Goal: Task Accomplishment & Management: Use online tool/utility

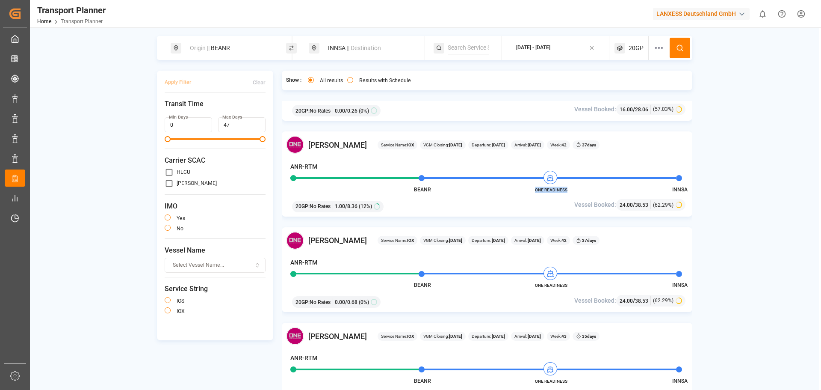
click at [561, 55] on button "[DATE] - [DATE]" at bounding box center [555, 48] width 97 height 17
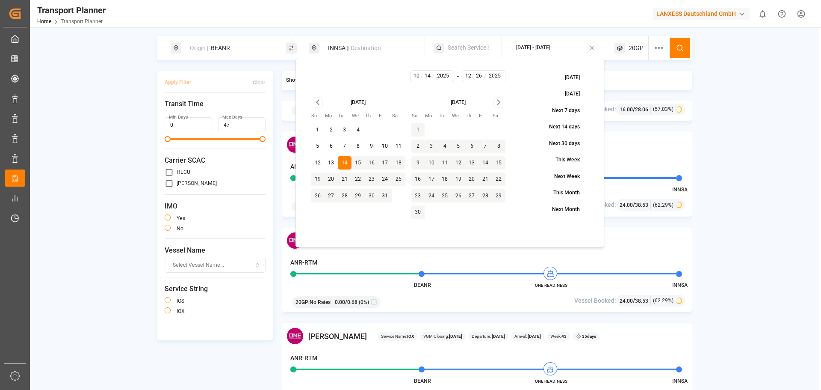
click at [434, 148] on button "3" at bounding box center [432, 146] width 14 height 14
type input "11"
type input "3"
click at [433, 146] on button "3" at bounding box center [432, 146] width 14 height 14
type input "11"
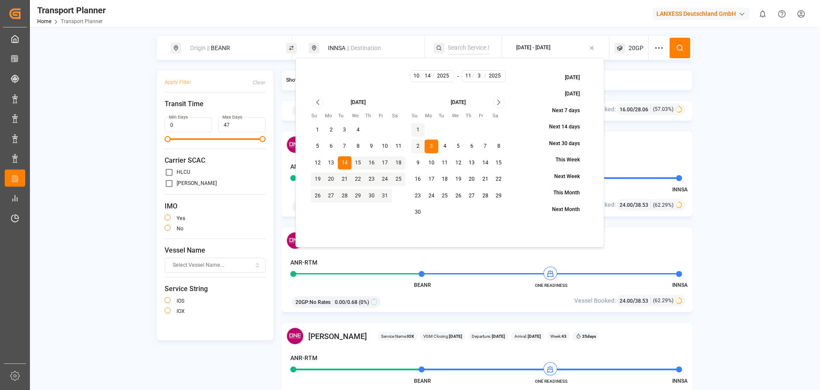
type input "3"
click at [352, 157] on button "15" at bounding box center [359, 163] width 14 height 14
type input "10"
type input "15"
type input "11"
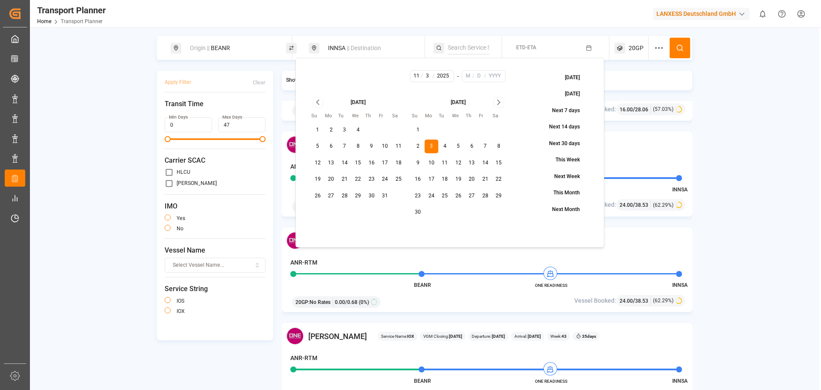
type input "3"
type input "2025"
click at [347, 146] on button "7" at bounding box center [345, 146] width 14 height 14
type input "7"
click at [502, 107] on icon "Go to next month" at bounding box center [499, 102] width 10 height 10
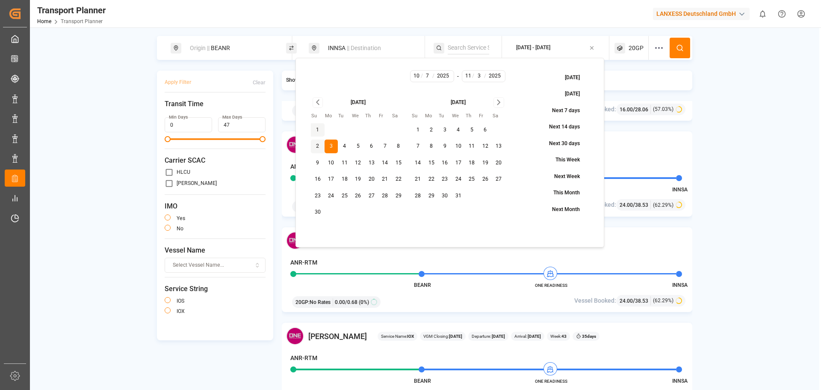
click at [502, 107] on icon "Go to next month" at bounding box center [499, 102] width 10 height 10
click at [462, 159] on button "14" at bounding box center [459, 163] width 14 height 14
type input "1"
type input "14"
type input "2026"
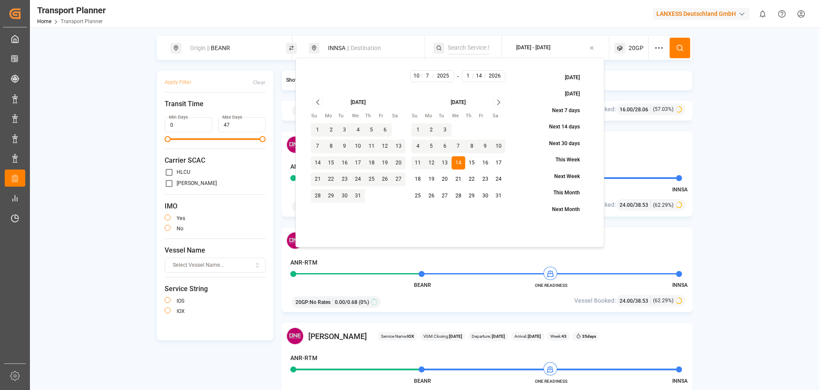
click at [687, 51] on button at bounding box center [680, 48] width 21 height 21
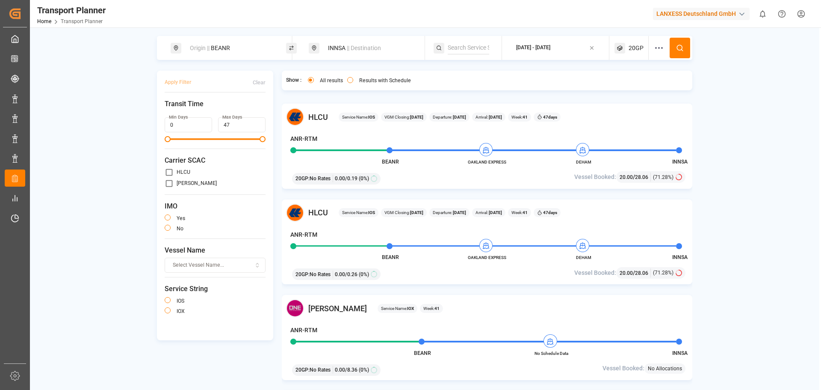
click at [536, 52] on div "[DATE] - [DATE]" at bounding box center [533, 48] width 34 height 11
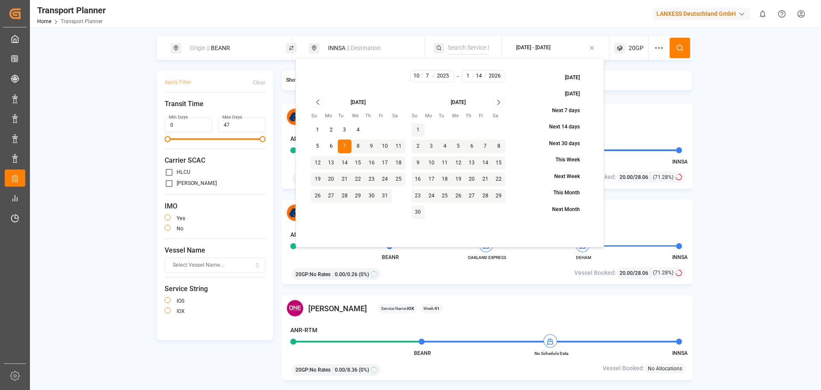
click at [419, 145] on button "2" at bounding box center [419, 146] width 14 height 14
type input "11"
type input "2"
type input "2025"
click at [420, 145] on button "2" at bounding box center [419, 146] width 14 height 14
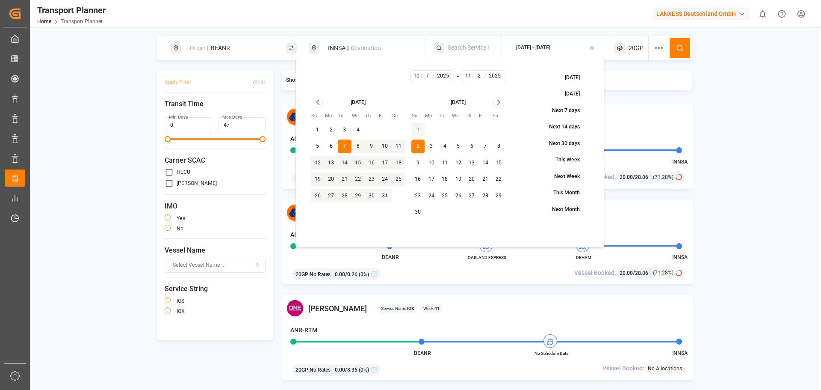
type input "11"
type input "2"
click at [497, 102] on icon "Go to next month" at bounding box center [499, 102] width 10 height 10
click at [470, 176] on button "22" at bounding box center [472, 179] width 14 height 14
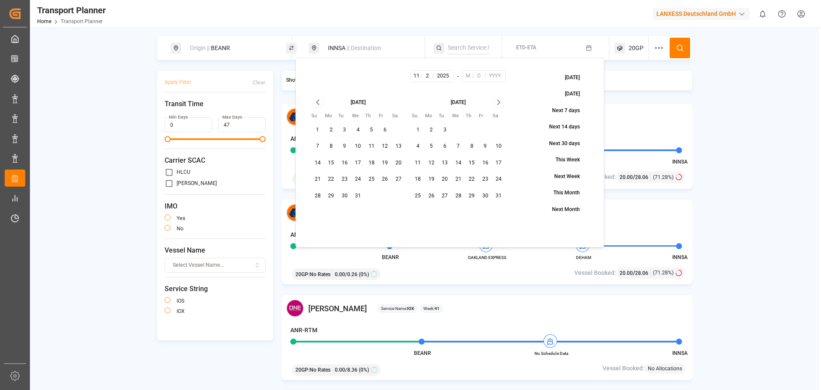
type input "1"
type input "22"
type input "2026"
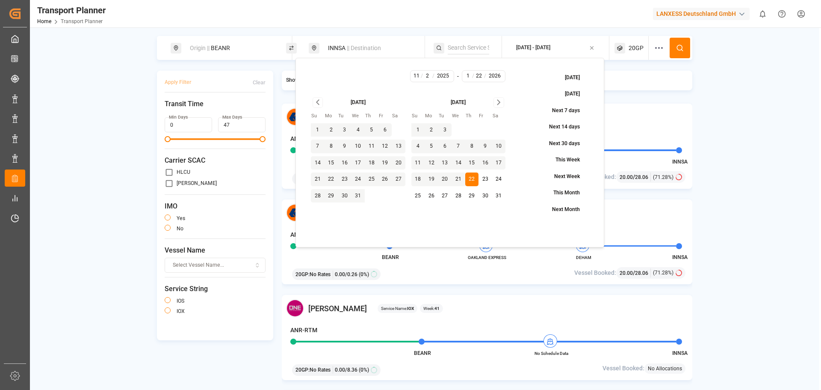
click at [677, 45] on icon at bounding box center [680, 48] width 8 height 8
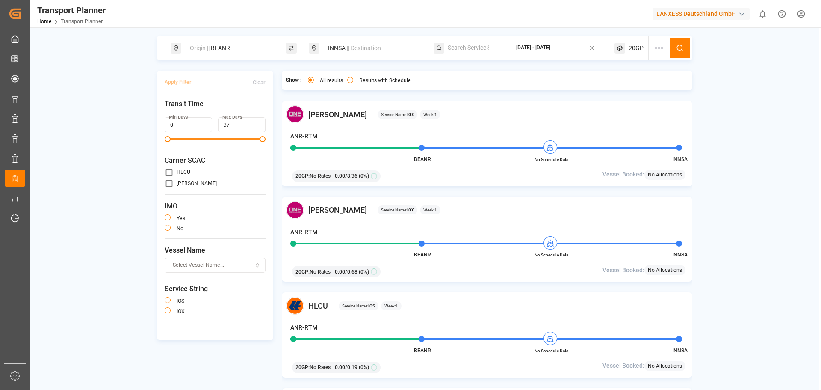
click at [247, 49] on div "Origin || BEANR" at bounding box center [231, 48] width 92 height 16
drag, startPoint x: 198, startPoint y: 108, endPoint x: 173, endPoint y: 112, distance: 24.8
click at [173, 112] on div "Search Origin and POL BEANR" at bounding box center [231, 98] width 120 height 80
click at [220, 142] on div "NLRTM [GEOGRAPHIC_DATA]" at bounding box center [232, 144] width 83 height 18
type input "NLRTM"
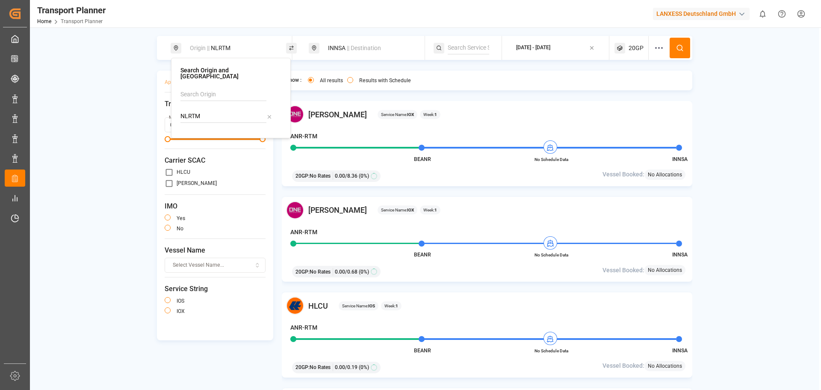
click at [686, 50] on button at bounding box center [680, 48] width 21 height 21
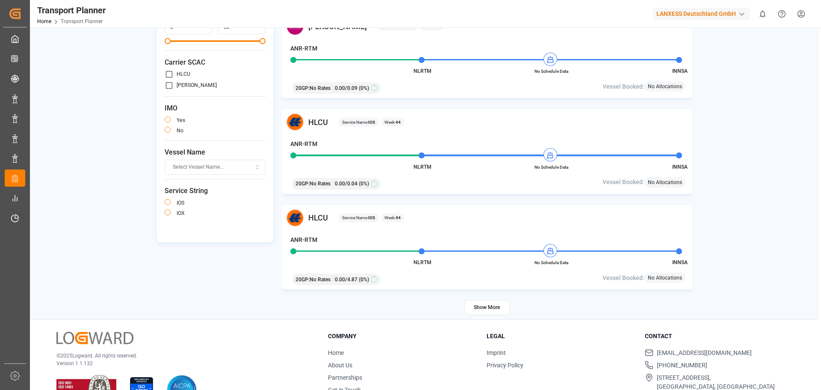
scroll to position [125, 0]
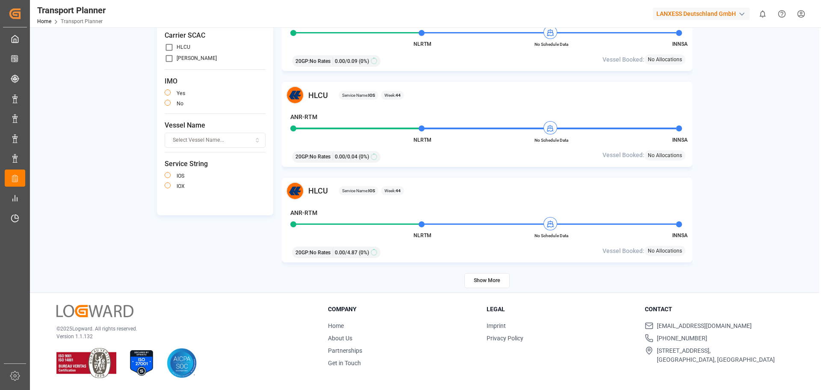
click at [484, 286] on button "Show More" at bounding box center [487, 280] width 45 height 15
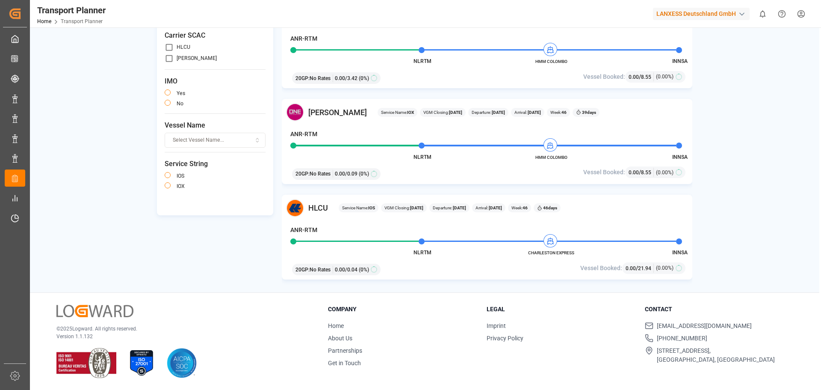
scroll to position [2171, 0]
drag, startPoint x: 536, startPoint y: 157, endPoint x: 567, endPoint y: 160, distance: 30.9
click at [567, 160] on span "HMM COLOMBO" at bounding box center [551, 157] width 47 height 6
copy span "HMM COLOMBO"
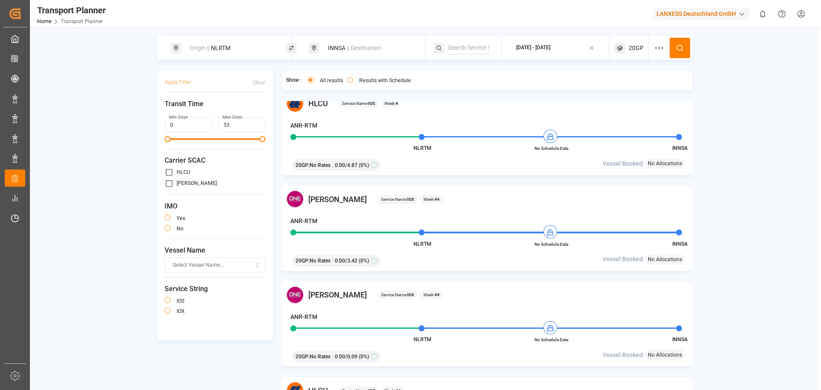
scroll to position [1359, 0]
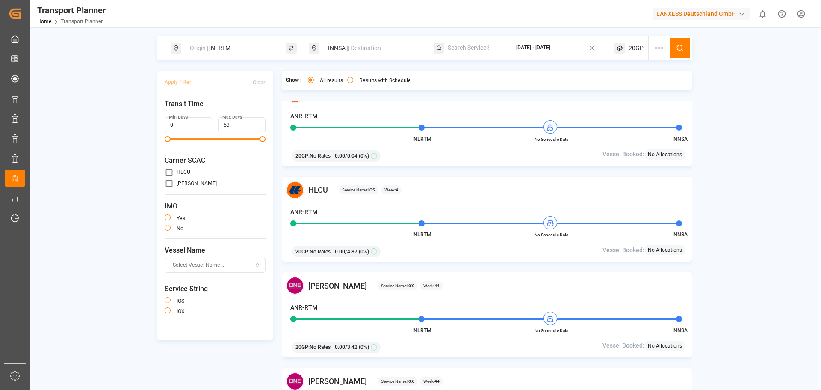
click at [239, 50] on div "Origin || NLRTM" at bounding box center [231, 48] width 92 height 16
click at [386, 49] on div "INNSA || Destination" at bounding box center [369, 48] width 92 height 16
drag, startPoint x: 351, startPoint y: 115, endPoint x: 316, endPoint y: 112, distance: 35.2
click at [316, 112] on div "Search Destination and POD INNSA" at bounding box center [370, 95] width 120 height 74
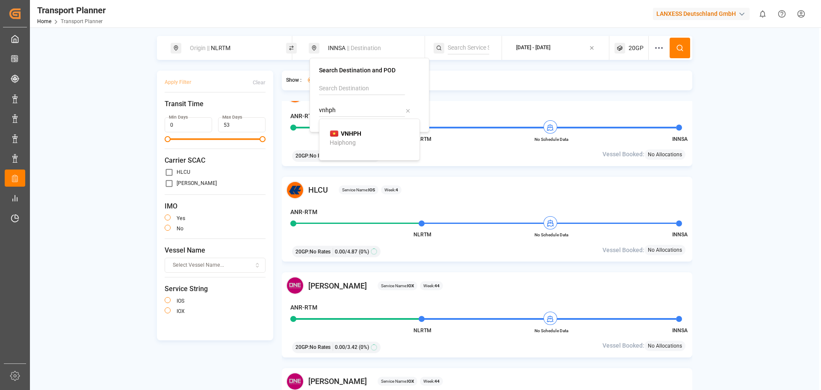
click at [351, 138] on div "Haiphong" at bounding box center [343, 142] width 26 height 9
type input "VNHPH"
click at [681, 47] on icon at bounding box center [680, 48] width 8 height 8
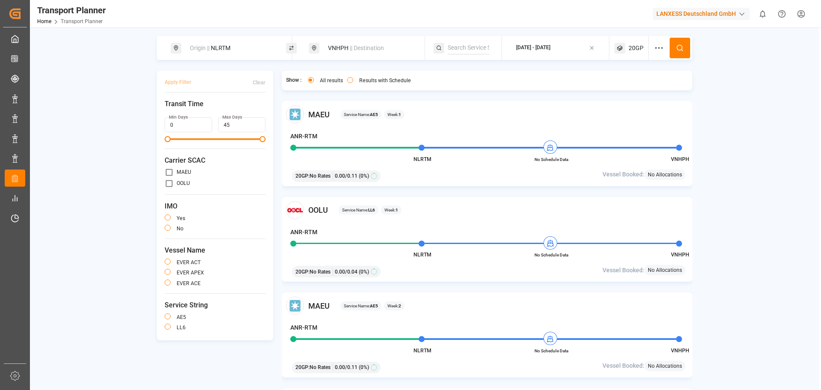
drag, startPoint x: 546, startPoint y: 49, endPoint x: 546, endPoint y: 55, distance: 5.6
click at [546, 49] on div "[DATE] - [DATE]" at bounding box center [533, 48] width 34 height 8
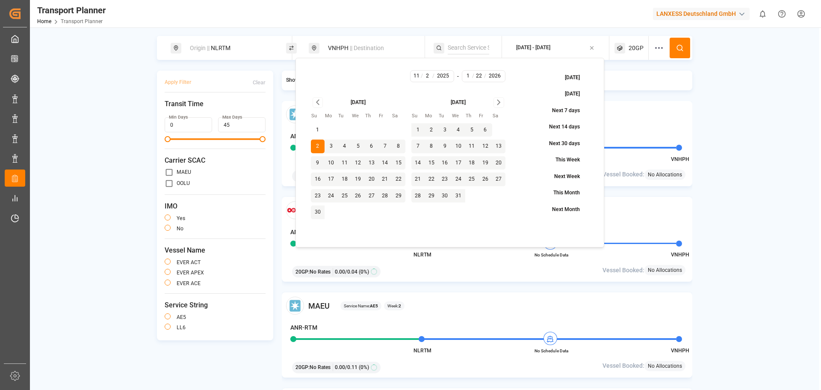
click at [503, 105] on icon "Go to next month" at bounding box center [499, 102] width 10 height 10
click at [388, 178] on button "26" at bounding box center [386, 179] width 14 height 14
type input "12"
type input "26"
type input "2025"
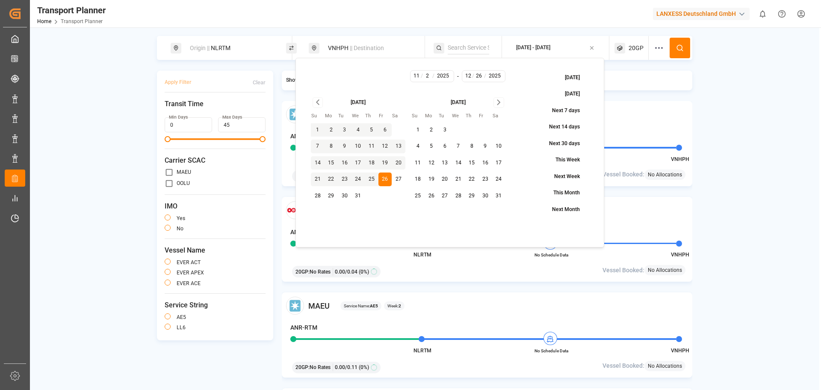
click at [682, 49] on circle at bounding box center [679, 47] width 5 height 5
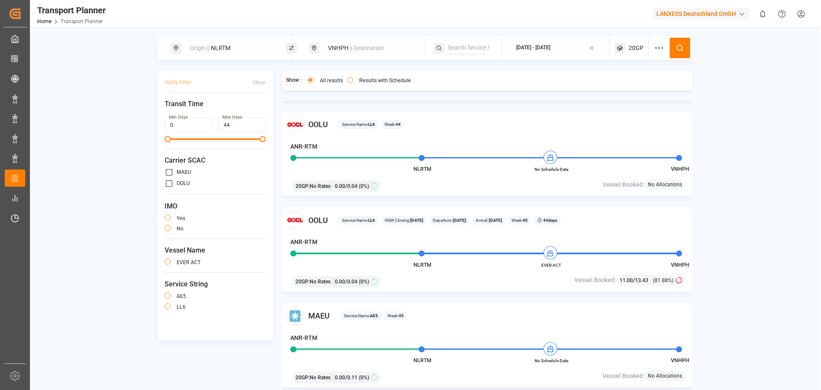
scroll to position [128, 0]
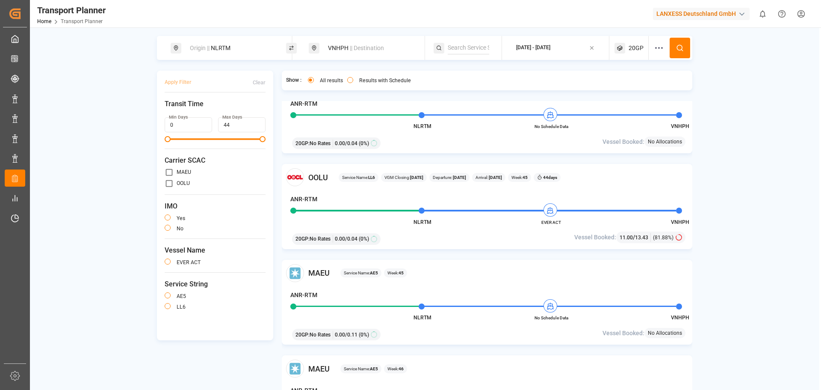
click at [551, 44] on div "[DATE] - [DATE]" at bounding box center [533, 48] width 34 height 8
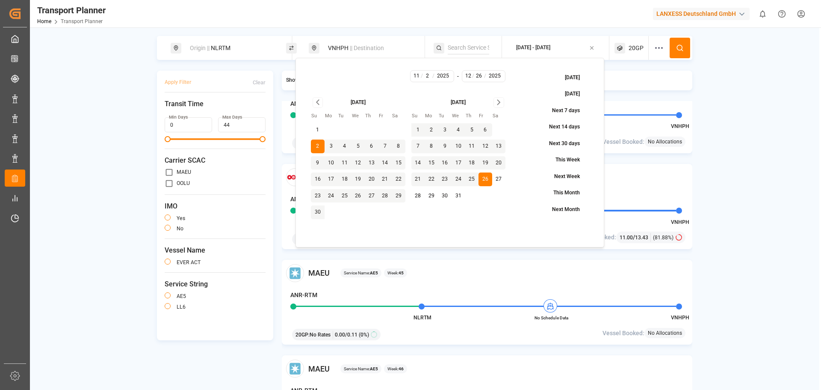
click at [635, 104] on div "ANR-RTM" at bounding box center [483, 105] width 386 height 12
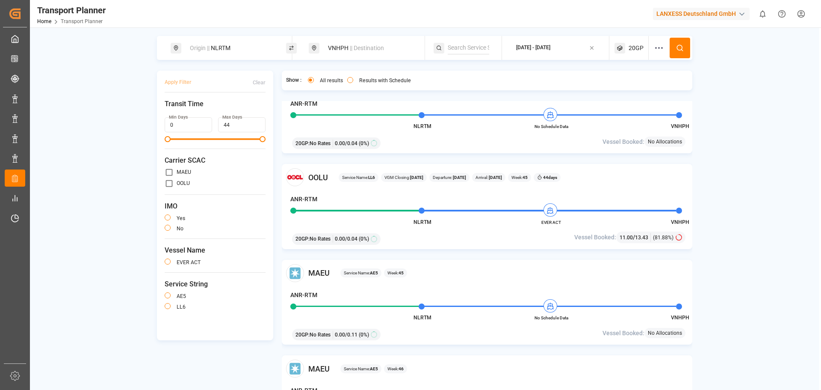
click at [535, 44] on div "[DATE] - [DATE]" at bounding box center [533, 48] width 34 height 11
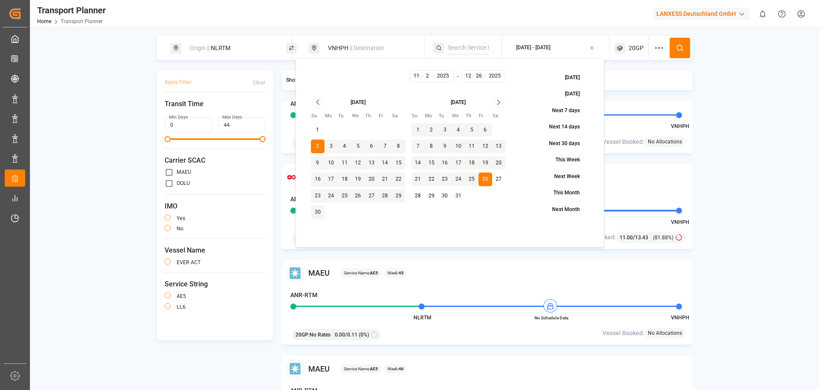
click at [316, 104] on icon "Go to previous month" at bounding box center [318, 102] width 10 height 10
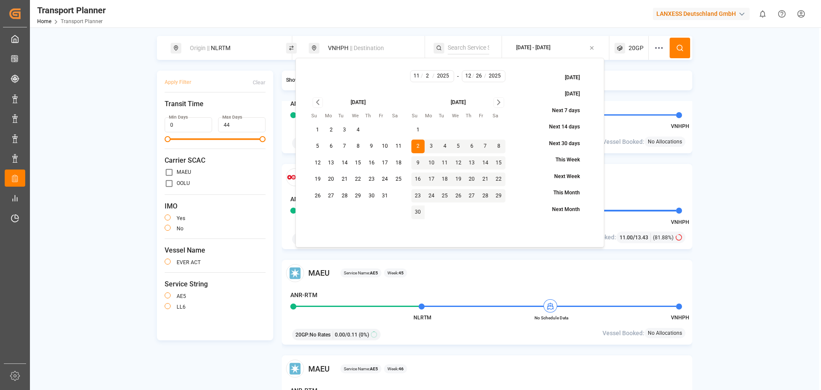
click at [384, 167] on button "17" at bounding box center [386, 163] width 14 height 14
type input "10"
type input "17"
click at [682, 56] on button at bounding box center [680, 48] width 21 height 21
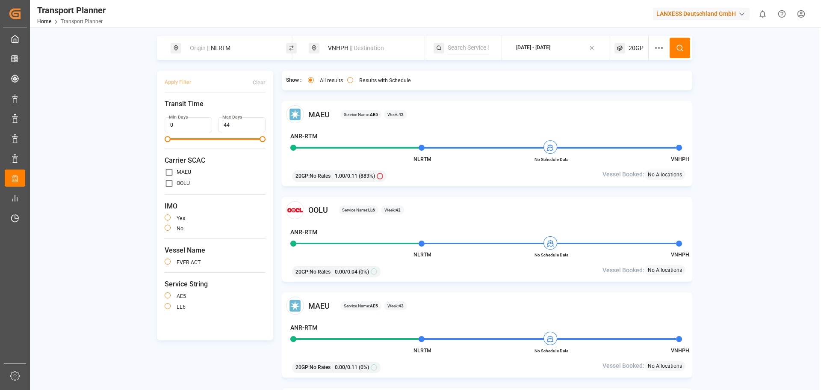
click at [169, 184] on input "primary checkbox" at bounding box center [169, 183] width 9 height 9
checkbox input "true"
click at [175, 80] on button "Apply Filter" at bounding box center [178, 82] width 27 height 15
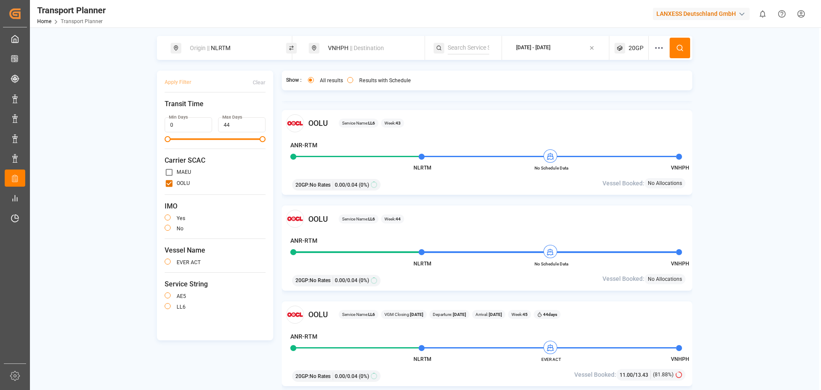
scroll to position [86, 0]
click at [338, 51] on div "VNHPH || Destination" at bounding box center [369, 48] width 92 height 16
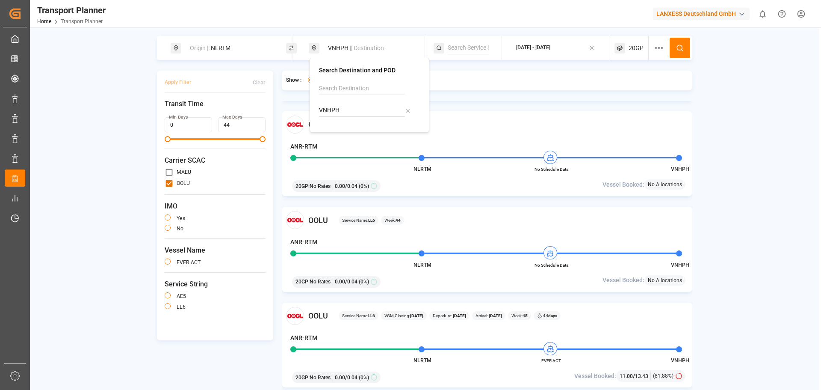
drag, startPoint x: 364, startPoint y: 107, endPoint x: 317, endPoint y: 110, distance: 46.3
click at [317, 110] on div "Search Destination and POD VNHPH" at bounding box center [370, 95] width 120 height 74
click at [235, 43] on div "Origin || NLRTM" at bounding box center [231, 48] width 92 height 16
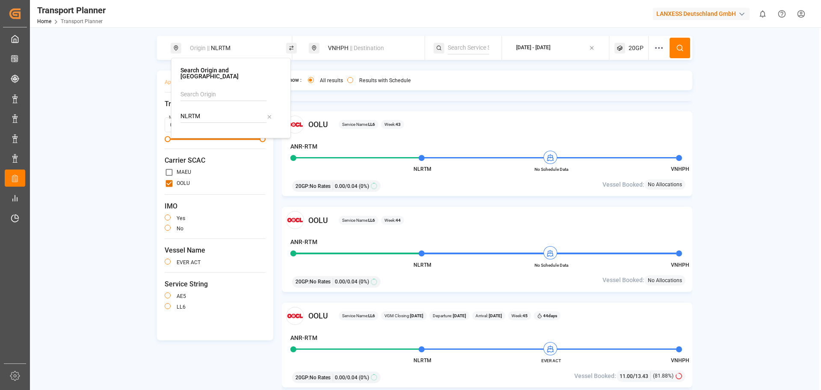
drag, startPoint x: 185, startPoint y: 105, endPoint x: 169, endPoint y: 105, distance: 16.3
click at [169, 105] on body "Created by potrace 1.15, written by [PERSON_NAME] [DATE]-[DATE] Created by potr…" at bounding box center [410, 195] width 821 height 390
drag, startPoint x: 219, startPoint y: 113, endPoint x: 173, endPoint y: 111, distance: 46.3
click at [173, 111] on div "Search Origin and POL NLRTMbeanr No results found" at bounding box center [231, 98] width 120 height 80
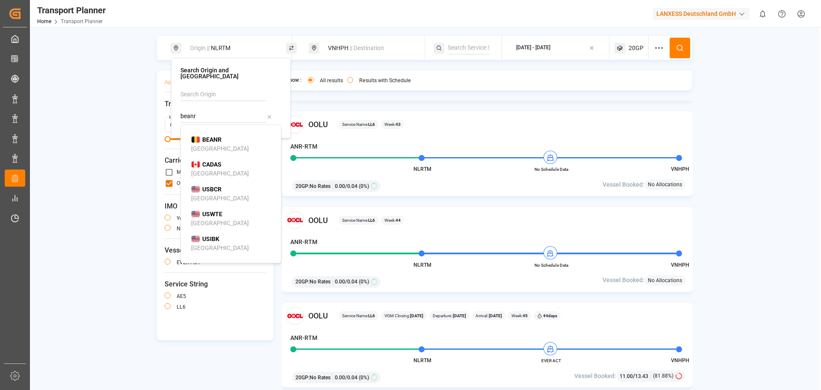
click at [206, 136] on b "BEANR" at bounding box center [211, 139] width 19 height 7
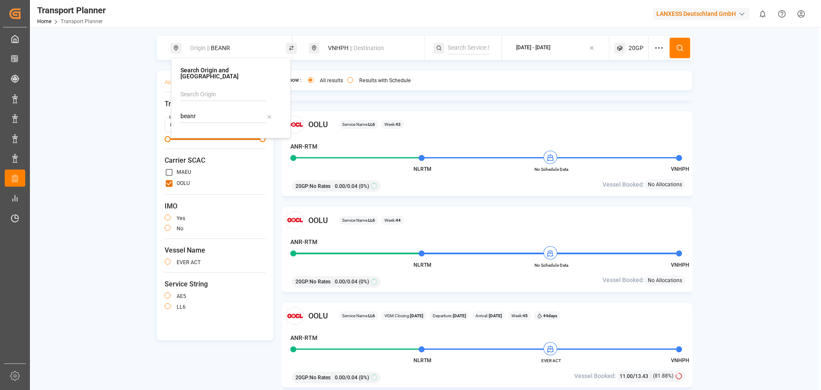
type input "BEANR"
click at [360, 49] on span "|| Destination" at bounding box center [367, 47] width 34 height 7
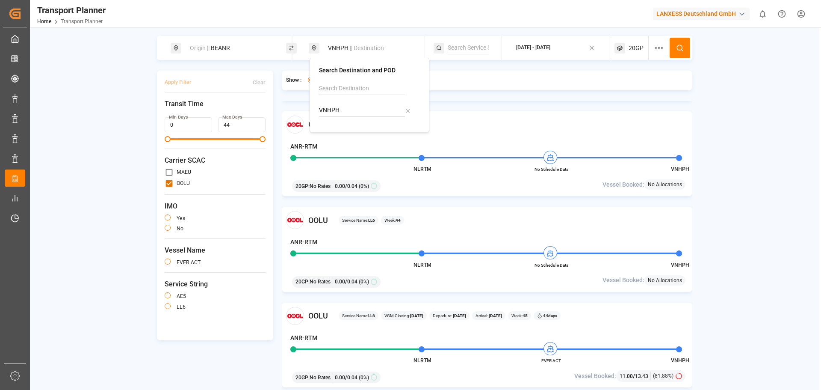
drag, startPoint x: 352, startPoint y: 113, endPoint x: 318, endPoint y: 108, distance: 34.2
click at [318, 108] on div "Search Destination and POD VNHPH" at bounding box center [370, 95] width 120 height 74
click at [335, 138] on div "[GEOGRAPHIC_DATA] ([GEOGRAPHIC_DATA])" at bounding box center [371, 147] width 83 height 18
type input "MYPKG"
click at [681, 50] on icon at bounding box center [680, 48] width 8 height 8
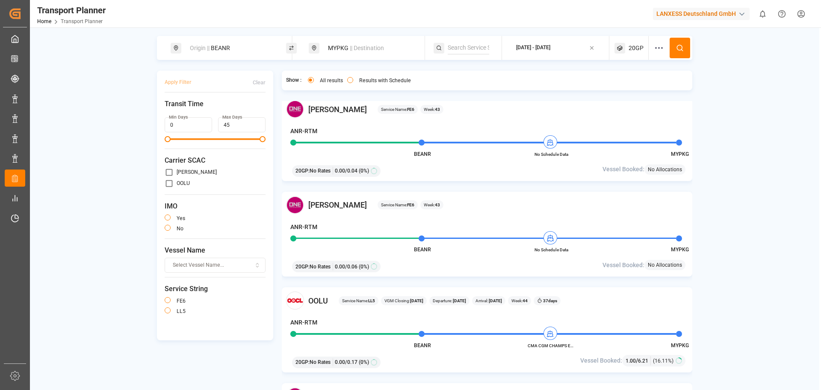
scroll to position [428, 0]
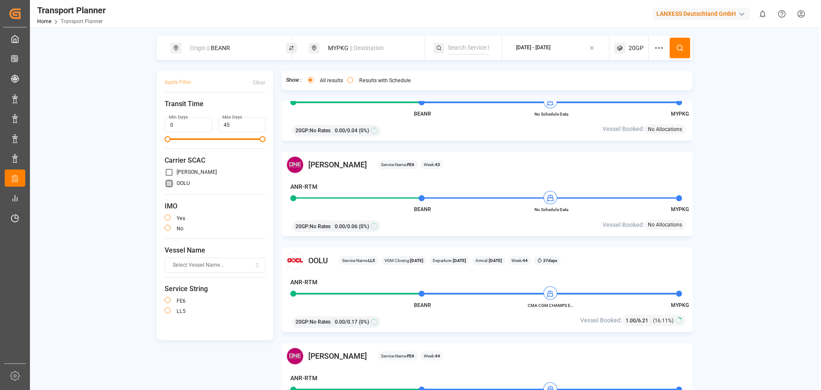
click at [168, 182] on input "primary checkbox" at bounding box center [169, 183] width 9 height 9
checkbox input "true"
click at [187, 83] on button "Apply Filter" at bounding box center [178, 82] width 27 height 15
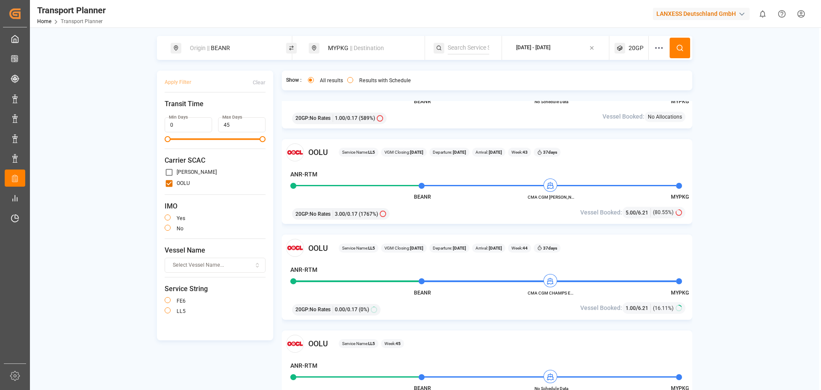
scroll to position [43, 0]
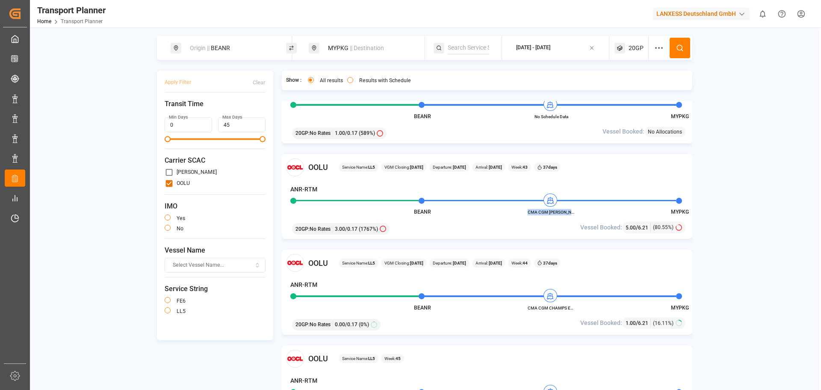
drag, startPoint x: 528, startPoint y: 213, endPoint x: 572, endPoint y: 215, distance: 43.7
click at [572, 215] on span "CMA CGM [PERSON_NAME]" at bounding box center [551, 212] width 47 height 6
copy span "CMA CGM [PERSON_NAME]"
drag, startPoint x: 248, startPoint y: 48, endPoint x: 243, endPoint y: 55, distance: 9.2
click at [248, 48] on div "Origin || BEANR" at bounding box center [231, 48] width 92 height 16
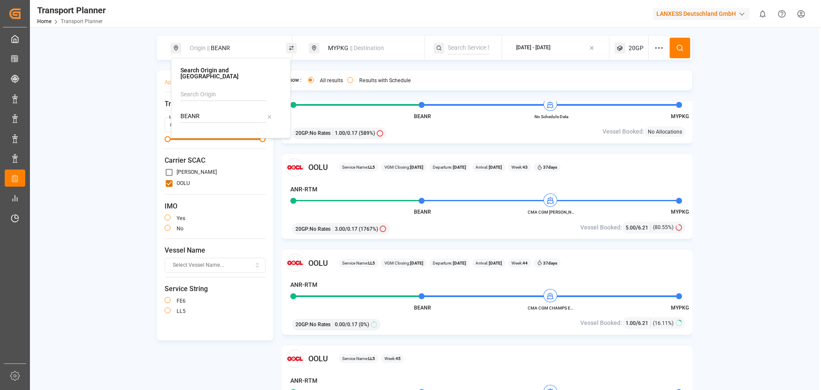
drag, startPoint x: 267, startPoint y: 110, endPoint x: 259, endPoint y: 110, distance: 7.7
click at [267, 114] on icon at bounding box center [270, 117] width 6 height 6
click at [249, 110] on input at bounding box center [224, 116] width 86 height 13
click at [225, 135] on div "NLRTM [GEOGRAPHIC_DATA]" at bounding box center [232, 144] width 83 height 18
type input "NLRTM"
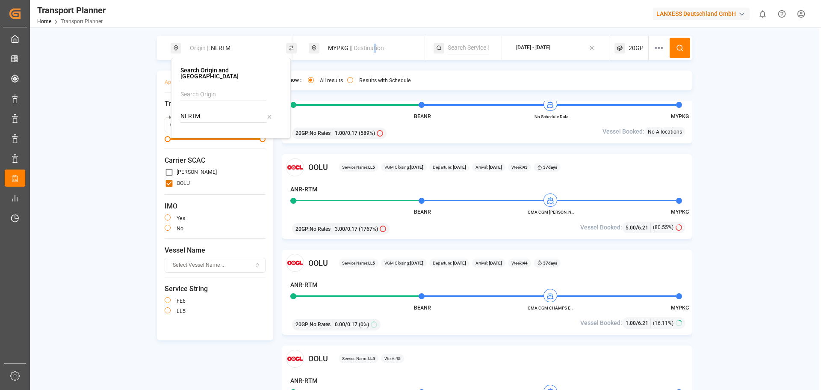
drag, startPoint x: 376, startPoint y: 40, endPoint x: 375, endPoint y: 53, distance: 12.9
click at [375, 41] on div "MYPKG || Destination" at bounding box center [369, 48] width 92 height 16
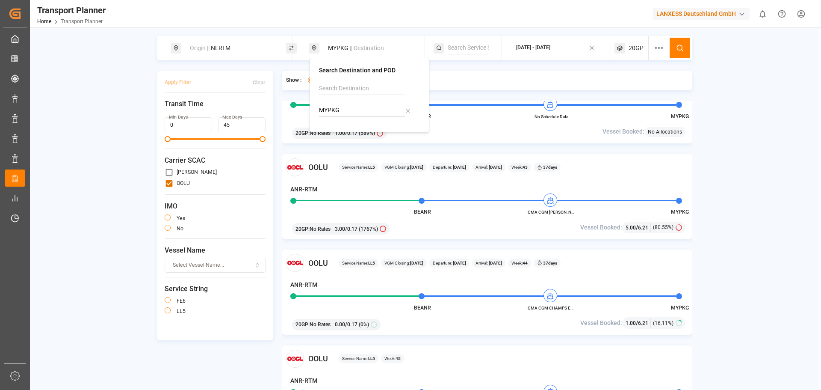
drag, startPoint x: 352, startPoint y: 111, endPoint x: 331, endPoint y: 111, distance: 21.8
click at [331, 111] on input "MYPKG" at bounding box center [362, 110] width 86 height 13
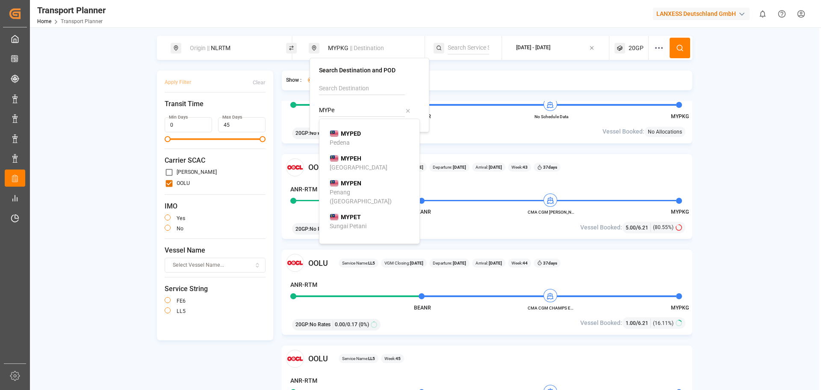
click at [366, 187] on div "MYPEN Penang ([GEOGRAPHIC_DATA])" at bounding box center [371, 192] width 83 height 27
type input "MYPEN"
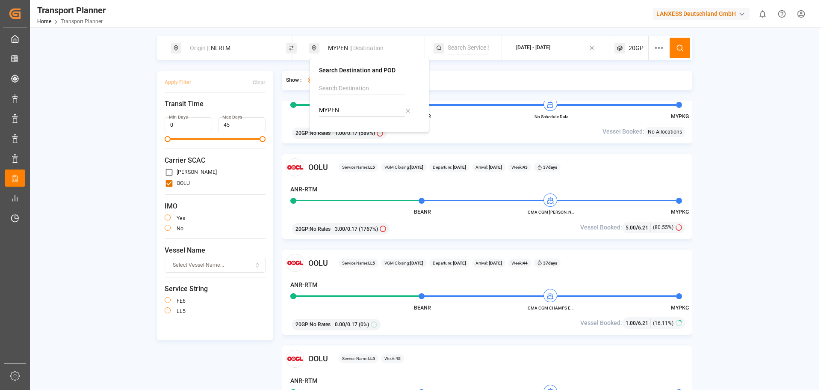
click at [681, 50] on circle at bounding box center [679, 47] width 5 height 5
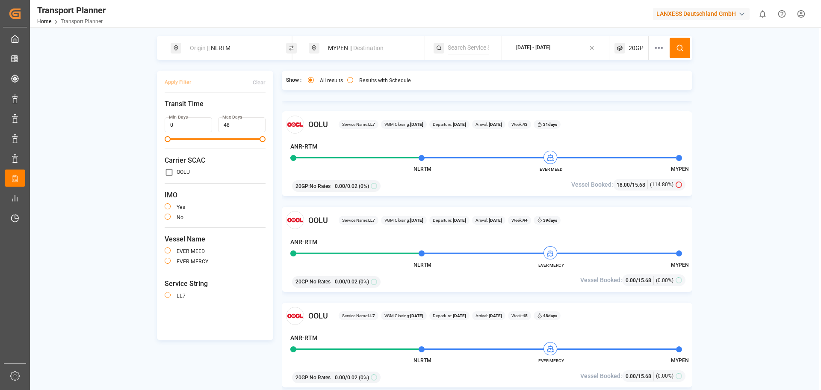
scroll to position [43, 0]
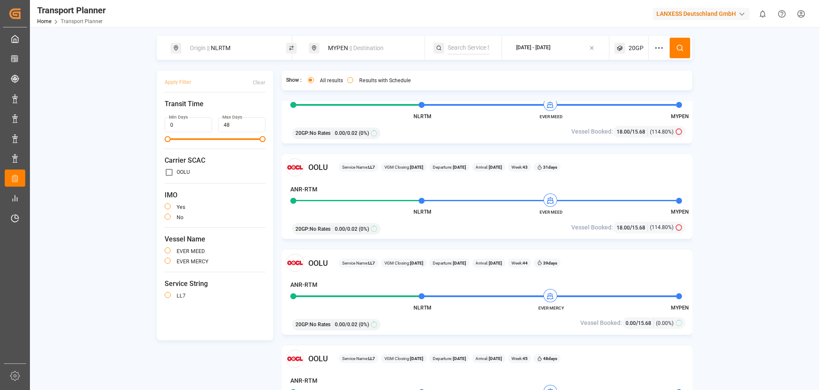
click at [541, 215] on span "EVER MEED" at bounding box center [551, 212] width 47 height 6
drag, startPoint x: 541, startPoint y: 215, endPoint x: 562, endPoint y: 212, distance: 20.8
click at [562, 212] on span "EVER MEED" at bounding box center [551, 212] width 47 height 6
copy span "EVER MEED"
click at [352, 48] on span "|| Destination" at bounding box center [367, 47] width 34 height 7
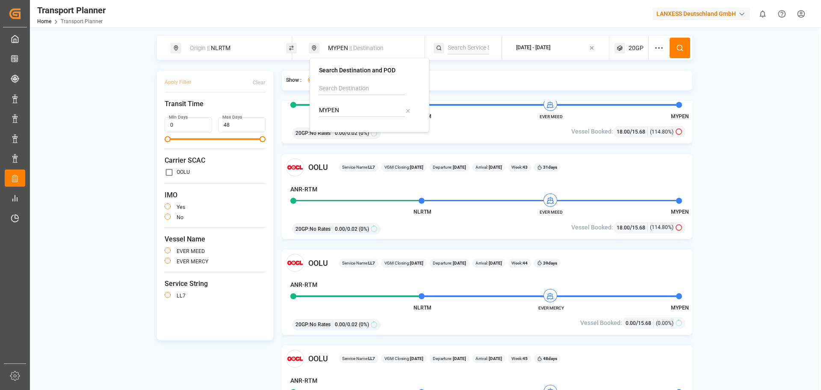
drag, startPoint x: 346, startPoint y: 109, endPoint x: 319, endPoint y: 110, distance: 27.4
click at [319, 110] on div "Search Destination and POD MYPEN" at bounding box center [370, 95] width 120 height 74
click at [346, 130] on b "INNSA" at bounding box center [350, 133] width 18 height 7
type input "INNSA"
click at [688, 54] on button at bounding box center [680, 48] width 21 height 21
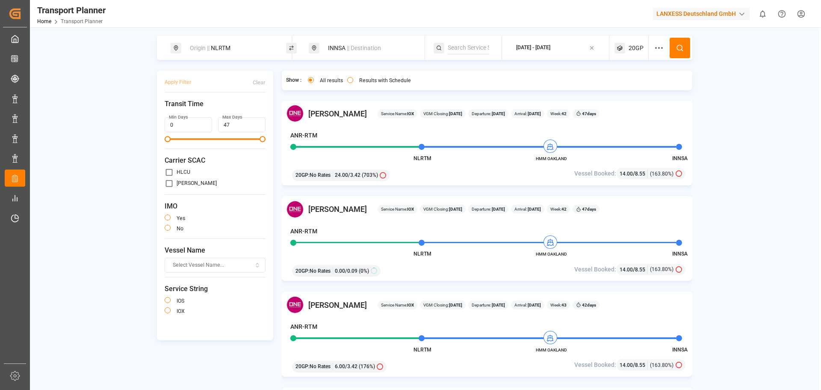
scroll to position [171, 0]
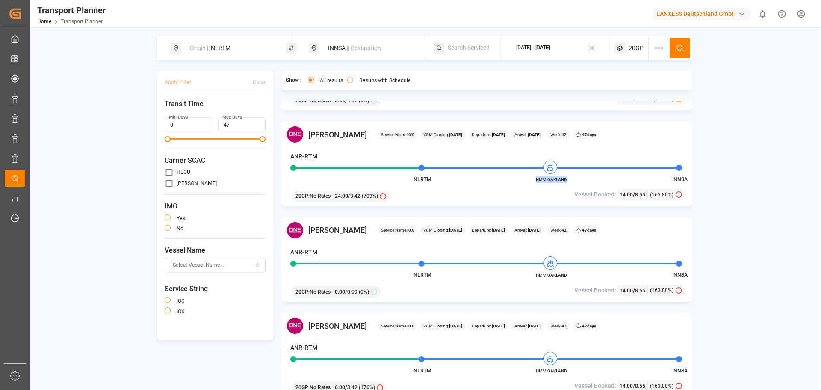
drag, startPoint x: 568, startPoint y: 180, endPoint x: 536, endPoint y: 180, distance: 32.5
click at [536, 180] on span "HMM OAKLAND" at bounding box center [551, 179] width 47 height 6
copy span "HMM OAKLAND"
click at [538, 181] on span "HMM OAKLAND" at bounding box center [551, 179] width 47 height 6
drag, startPoint x: 535, startPoint y: 179, endPoint x: 571, endPoint y: 180, distance: 35.5
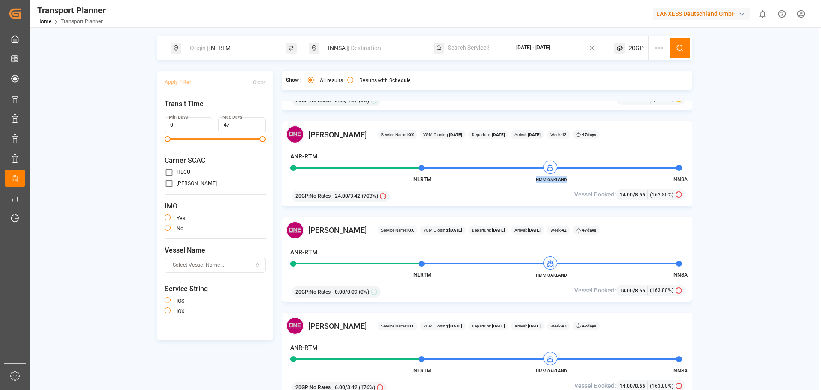
click at [571, 180] on span "HMM OAKLAND" at bounding box center [551, 179] width 47 height 6
copy span "HMM OAKLAND"
